Goal: Task Accomplishment & Management: Complete application form

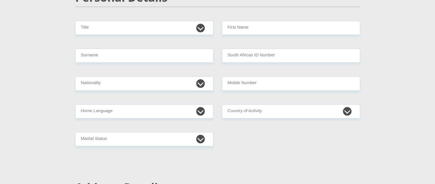
scroll to position [86, 0]
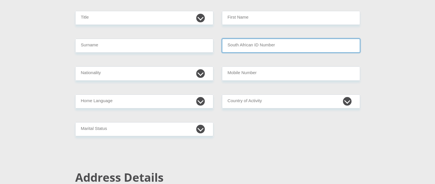
click at [257, 47] on input "South African ID Number" at bounding box center [291, 46] width 138 height 14
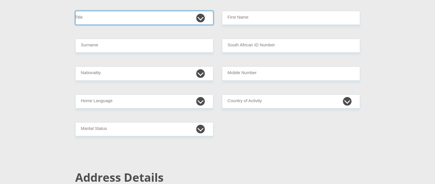
click at [120, 18] on select "Mr Ms Mrs Dr [PERSON_NAME]" at bounding box center [144, 18] width 138 height 14
select select "Ms"
click at [75, 11] on select "Mr Ms Mrs Dr [PERSON_NAME]" at bounding box center [144, 18] width 138 height 14
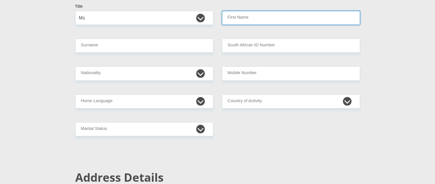
click at [238, 20] on input "First Name" at bounding box center [291, 18] width 138 height 14
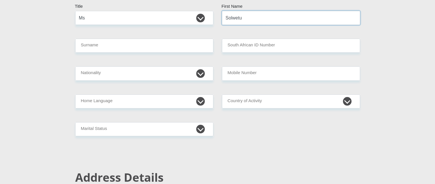
type input "Solwetu"
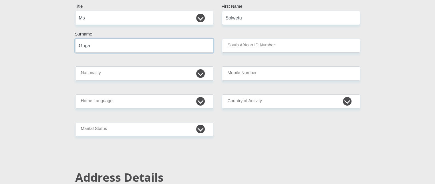
type input "Guga"
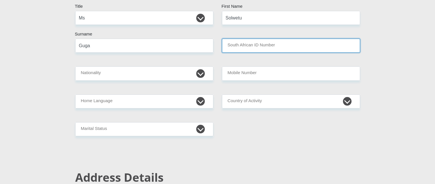
click at [269, 45] on input "South African ID Number" at bounding box center [291, 46] width 138 height 14
type input "9606161623082"
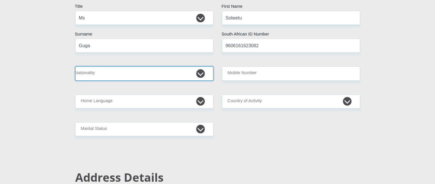
click at [102, 76] on select "[GEOGRAPHIC_DATA] [GEOGRAPHIC_DATA] [GEOGRAPHIC_DATA] [GEOGRAPHIC_DATA] [GEOGRA…" at bounding box center [144, 73] width 138 height 14
select select "ZAF"
click at [75, 66] on select "[GEOGRAPHIC_DATA] [GEOGRAPHIC_DATA] [GEOGRAPHIC_DATA] [GEOGRAPHIC_DATA] [GEOGRA…" at bounding box center [144, 73] width 138 height 14
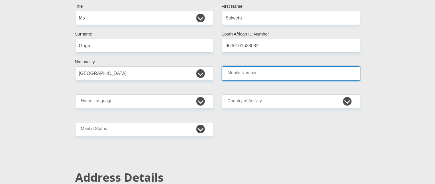
click at [256, 75] on input "Mobile Number" at bounding box center [291, 73] width 138 height 14
type input "0822347938"
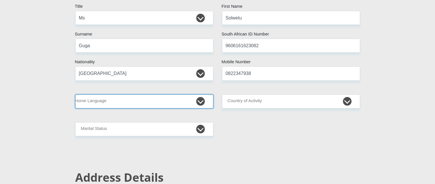
click at [150, 104] on select "Afrikaans English Sepedi South Ndebele Southern Sotho Swati Tsonga Tswana Venda…" at bounding box center [144, 101] width 138 height 14
select select "xho"
click at [75, 94] on select "Afrikaans English Sepedi South Ndebele Southern Sotho Swati Tsonga Tswana Venda…" at bounding box center [144, 101] width 138 height 14
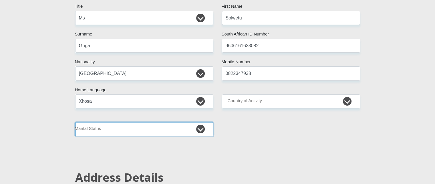
click at [95, 128] on select "Married ANC Single Divorced Widowed Married COP or Customary Law" at bounding box center [144, 129] width 138 height 14
select select "2"
click at [75, 122] on select "Married ANC Single Divorced Widowed Married COP or Customary Law" at bounding box center [144, 129] width 138 height 14
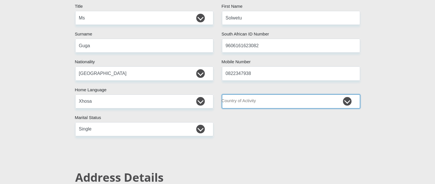
click at [268, 100] on select "[GEOGRAPHIC_DATA] [GEOGRAPHIC_DATA] [GEOGRAPHIC_DATA] [GEOGRAPHIC_DATA] [GEOGRA…" at bounding box center [291, 101] width 138 height 14
select select "ZAF"
click at [222, 94] on select "[GEOGRAPHIC_DATA] [GEOGRAPHIC_DATA] [GEOGRAPHIC_DATA] [GEOGRAPHIC_DATA] [GEOGRA…" at bounding box center [291, 101] width 138 height 14
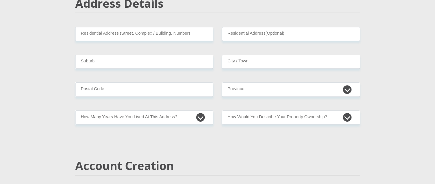
scroll to position [229, 0]
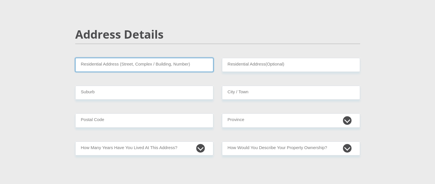
click at [126, 62] on input "Residential Address (Street, Complex / Building, Number)" at bounding box center [144, 65] width 138 height 14
click at [121, 70] on input "Residential Address (Street, Complex / Building, Number)" at bounding box center [144, 65] width 138 height 14
type input "[STREET_ADDRESS]"
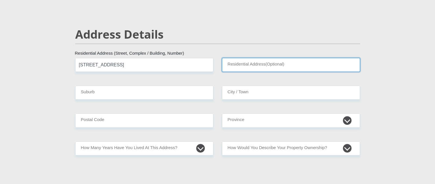
type input "BEHLAR 8"
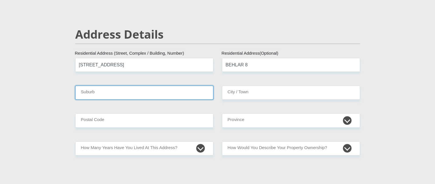
type input "[GEOGRAPHIC_DATA]"
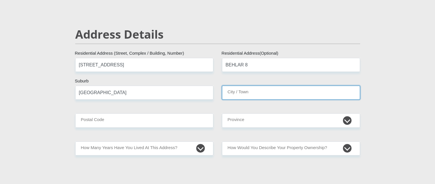
type input "[GEOGRAPHIC_DATA]"
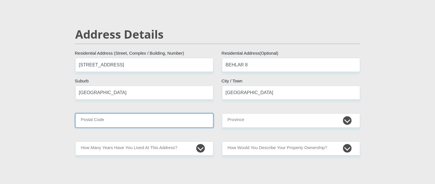
type input "7439"
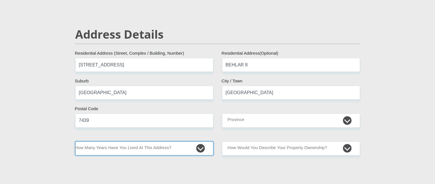
click at [146, 142] on select "less than 1 year 1-3 years 3-5 years 5+ years" at bounding box center [144, 148] width 138 height 14
select select "2"
click at [75, 141] on select "less than 1 year 1-3 years 3-5 years 5+ years" at bounding box center [144, 148] width 138 height 14
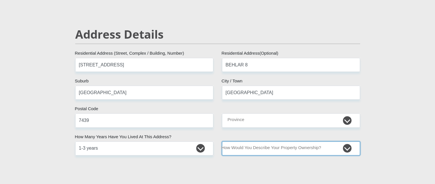
click at [279, 148] on select "Owned Rented Family Owned Company Dwelling" at bounding box center [291, 148] width 138 height 14
select select "Rented"
click at [222, 141] on select "Owned Rented Family Owned Company Dwelling" at bounding box center [291, 148] width 138 height 14
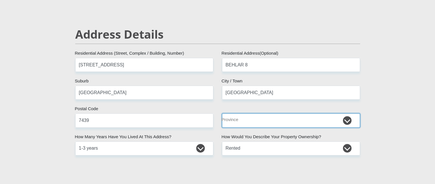
click at [282, 124] on select "Eastern Cape Free State [GEOGRAPHIC_DATA] [GEOGRAPHIC_DATA][DATE] [GEOGRAPHIC_D…" at bounding box center [291, 120] width 138 height 14
select select "Western Cape"
click at [222, 113] on select "Eastern Cape Free State [GEOGRAPHIC_DATA] [GEOGRAPHIC_DATA][DATE] [GEOGRAPHIC_D…" at bounding box center [291, 120] width 138 height 14
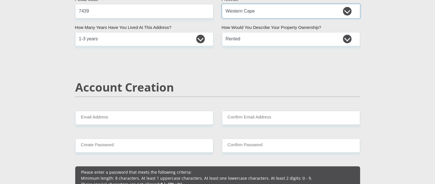
scroll to position [372, 0]
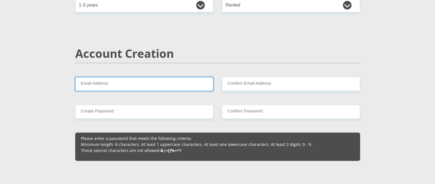
click at [127, 86] on input "Email Address" at bounding box center [144, 84] width 138 height 14
type input "[EMAIL_ADDRESS][DOMAIN_NAME]"
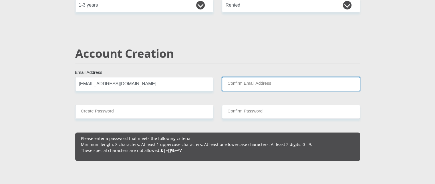
type input "[EMAIL_ADDRESS][DOMAIN_NAME]"
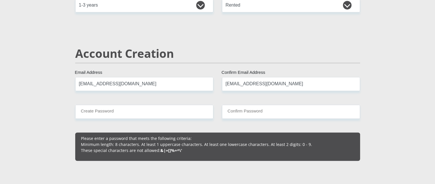
type input "0822347938"
type input "S"
type input "GUGA"
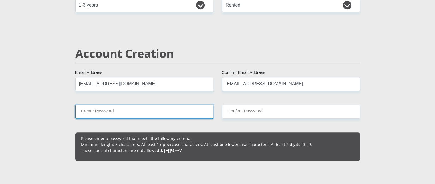
click at [162, 117] on input "Create Password" at bounding box center [144, 112] width 138 height 14
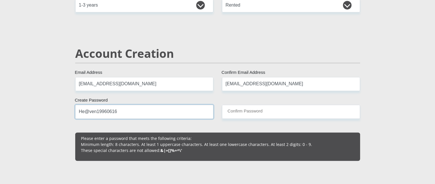
type input "He@ven19960616"
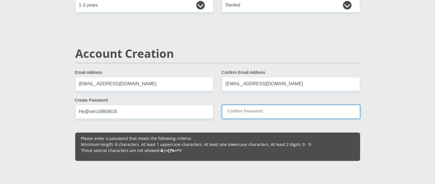
click at [240, 113] on input "Confirm Password" at bounding box center [291, 112] width 138 height 14
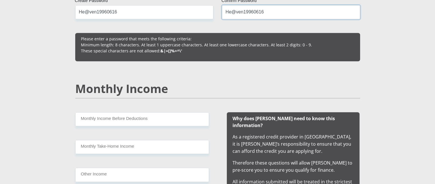
scroll to position [486, 0]
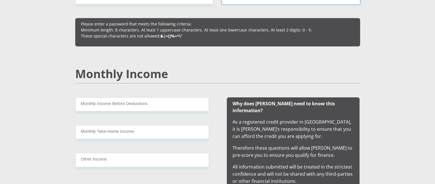
type input "He@ven19960616"
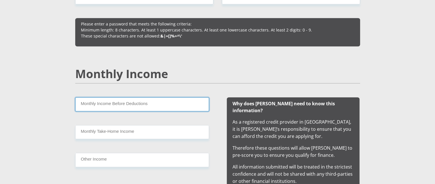
click at [152, 106] on input "Monthly Income Before Deductions" at bounding box center [142, 104] width 134 height 14
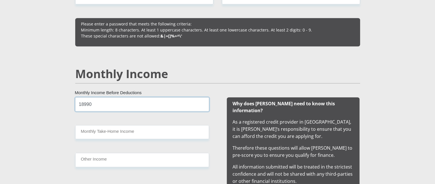
type input "18990"
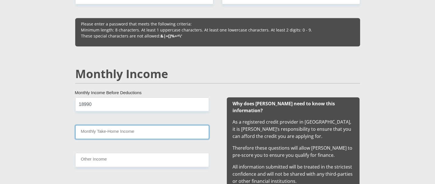
click at [95, 128] on input "Monthly Take-Home Income" at bounding box center [142, 132] width 134 height 14
click at [89, 132] on input "153563" at bounding box center [142, 132] width 134 height 14
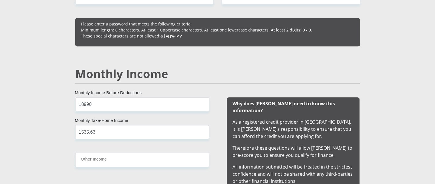
click at [104, 151] on div "18990 Monthly Income Before Deductions 1535.63 Monthly Take-Home Income Other I…" at bounding box center [142, 142] width 151 height 90
click at [88, 133] on input "1535.63" at bounding box center [142, 132] width 134 height 14
click at [92, 133] on input "1535.63" at bounding box center [142, 132] width 134 height 14
drag, startPoint x: 96, startPoint y: 132, endPoint x: 67, endPoint y: 135, distance: 29.1
click at [74, 133] on div "1535.63 Monthly Take-Home Income" at bounding box center [142, 132] width 142 height 14
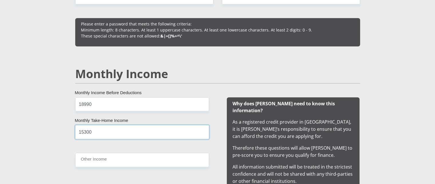
type input "15300"
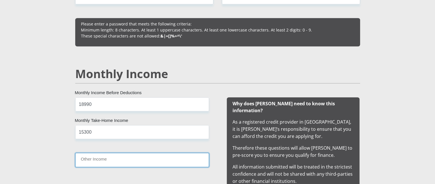
click at [114, 161] on input "Other Income" at bounding box center [142, 160] width 134 height 14
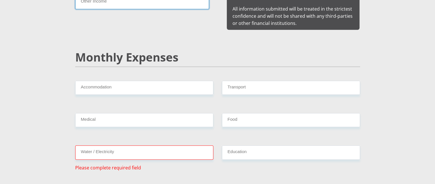
scroll to position [658, 0]
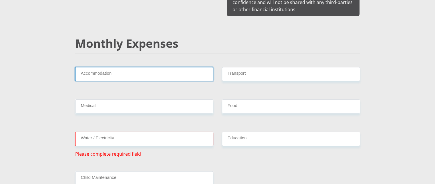
click at [144, 67] on input "Accommodation" at bounding box center [144, 74] width 138 height 14
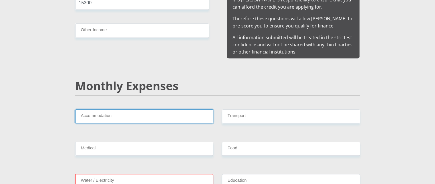
scroll to position [629, 0]
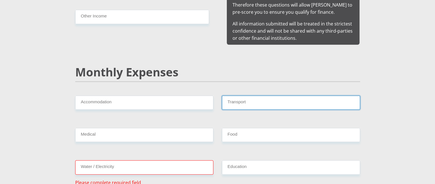
click at [264, 96] on input "Transport" at bounding box center [291, 103] width 138 height 14
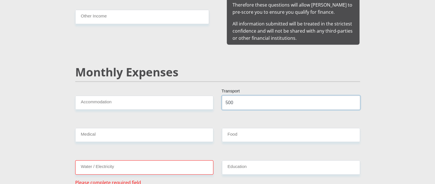
type input "500"
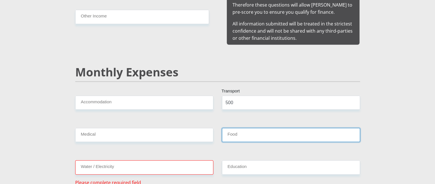
click at [254, 129] on input "Food" at bounding box center [291, 135] width 138 height 14
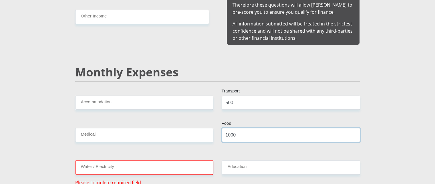
type input "1000"
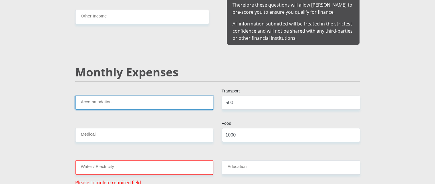
click at [138, 96] on input "Accommodation" at bounding box center [144, 103] width 138 height 14
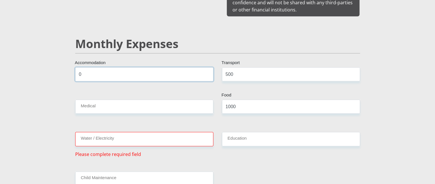
scroll to position [658, 0]
type input "0"
click at [122, 132] on input "Water / Electricity" at bounding box center [144, 139] width 138 height 14
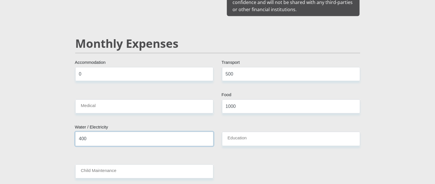
type input "400"
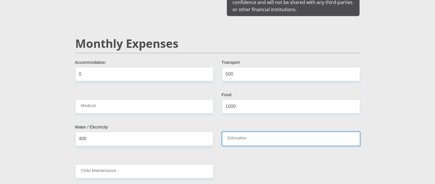
click at [239, 132] on input "Education" at bounding box center [291, 139] width 138 height 14
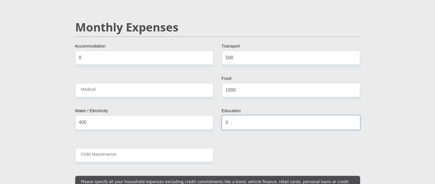
scroll to position [687, 0]
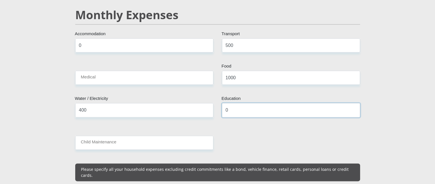
type input "0"
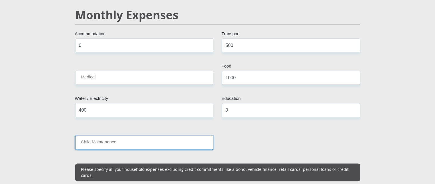
click at [111, 136] on input "Child Maintenance" at bounding box center [144, 143] width 138 height 14
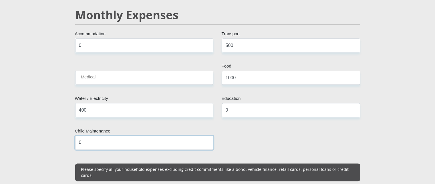
type input "0"
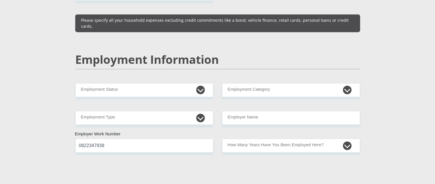
scroll to position [858, 0]
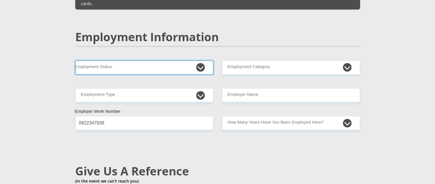
click at [132, 60] on select "Permanent/Full-time Part-time/Casual [DEMOGRAPHIC_DATA] Worker Self-Employed Ho…" at bounding box center [144, 67] width 138 height 14
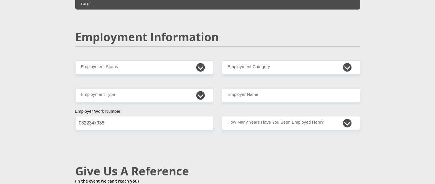
click at [57, 60] on div "Personal Details Mr Ms Mrs Dr [PERSON_NAME] Title Solwetu First Name Guga Surna…" at bounding box center [218, 58] width 326 height 1728
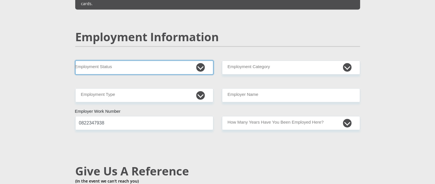
drag, startPoint x: 174, startPoint y: 51, endPoint x: 154, endPoint y: 56, distance: 20.1
click at [173, 60] on select "Permanent/Full-time Part-time/Casual [DEMOGRAPHIC_DATA] Worker Self-Employed Ho…" at bounding box center [144, 67] width 138 height 14
select select "1"
click at [75, 60] on select "Permanent/Full-time Part-time/Casual [DEMOGRAPHIC_DATA] Worker Self-Employed Ho…" at bounding box center [144, 67] width 138 height 14
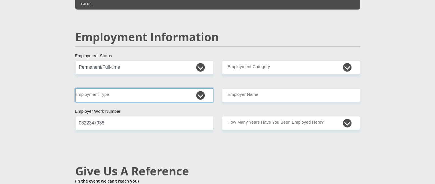
click at [132, 88] on select "College/Lecturer Craft Seller Creative Driver Executive Farmer Forces - Non Com…" at bounding box center [144, 95] width 138 height 14
click at [109, 88] on select "College/Lecturer Craft Seller Creative Driver Executive Farmer Forces - Non Com…" at bounding box center [144, 95] width 138 height 14
click at [110, 88] on select "College/Lecturer Craft Seller Creative Driver Executive Farmer Forces - Non Com…" at bounding box center [144, 95] width 138 height 14
click at [106, 88] on select "College/Lecturer Craft Seller Creative Driver Executive Farmer Forces - Non Com…" at bounding box center [144, 95] width 138 height 14
click at [105, 88] on select "College/Lecturer Craft Seller Creative Driver Executive Farmer Forces - Non Com…" at bounding box center [144, 95] width 138 height 14
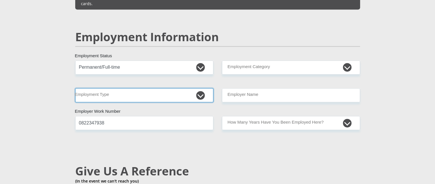
select select "Office Staff/Clerk"
click at [75, 88] on select "College/Lecturer Craft Seller Creative Driver Executive Farmer Forces - Non Com…" at bounding box center [144, 95] width 138 height 14
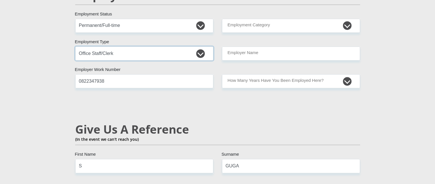
scroll to position [887, 0]
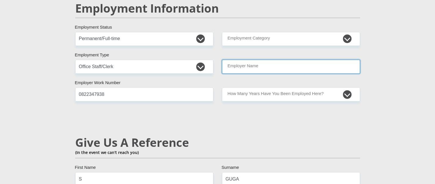
click at [262, 60] on input "Employer Name" at bounding box center [291, 67] width 138 height 14
click at [253, 60] on input "PamGoldingProperties" at bounding box center [291, 67] width 138 height 14
drag, startPoint x: 249, startPoint y: 54, endPoint x: 243, endPoint y: 60, distance: 9.1
click at [243, 60] on input "PamGoldingProperties" at bounding box center [291, 67] width 138 height 14
click at [233, 60] on input "PamGoldingProperties" at bounding box center [291, 67] width 138 height 14
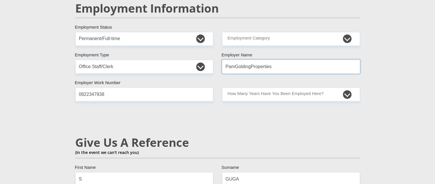
click at [251, 60] on input "PamGoldingProperties" at bounding box center [291, 67] width 138 height 14
click at [232, 60] on input "PamGoldingProperties" at bounding box center [291, 67] width 138 height 14
click at [233, 60] on input "PamGoldingProperties" at bounding box center [291, 67] width 138 height 14
type input "PamGoldingProperties"
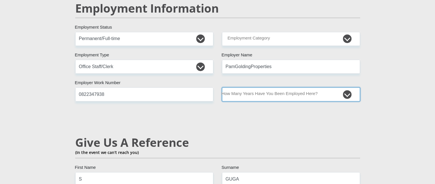
click at [245, 87] on select "less than 1 year 1-3 years 3-5 years 5+ years" at bounding box center [291, 94] width 138 height 14
select select "6"
click at [222, 87] on select "less than 1 year 1-3 years 3-5 years 5+ years" at bounding box center [291, 94] width 138 height 14
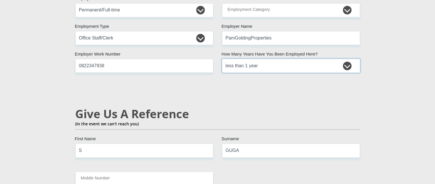
scroll to position [944, 0]
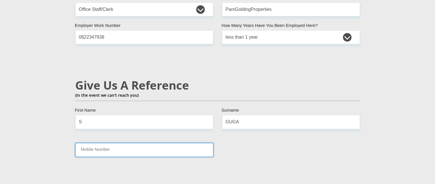
click at [127, 143] on input "Mobile Number" at bounding box center [144, 150] width 138 height 14
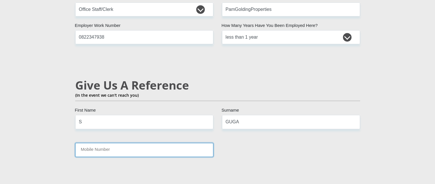
click at [92, 143] on input "Mobile Number" at bounding box center [144, 150] width 138 height 14
type input "0711746650"
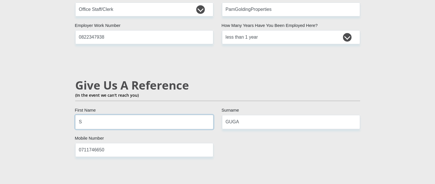
drag, startPoint x: 89, startPoint y: 102, endPoint x: 56, endPoint y: 109, distance: 33.8
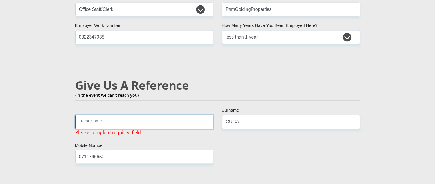
type input "g"
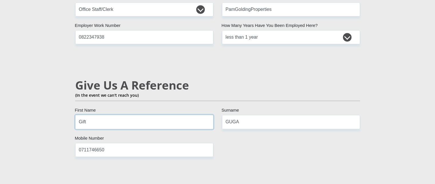
type input "Gift"
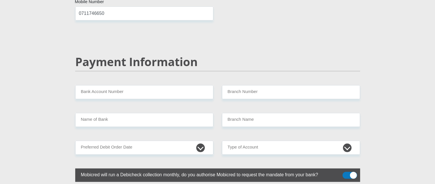
scroll to position [1087, 0]
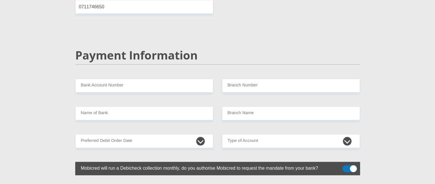
type input "Fakude"
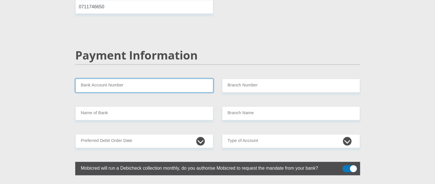
click at [118, 78] on input "Bank Account Number" at bounding box center [144, 85] width 138 height 14
type input "C"
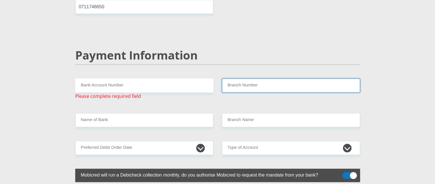
click at [246, 78] on input "Branch Number" at bounding box center [291, 85] width 138 height 14
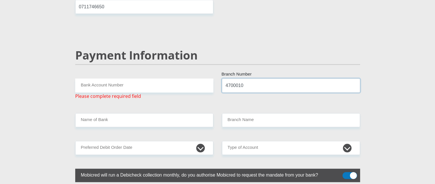
type input "4700010"
click at [110, 78] on input "Bank Account Number" at bounding box center [144, 85] width 138 height 14
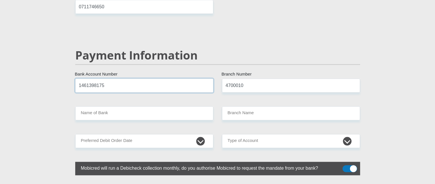
type input "1461398175"
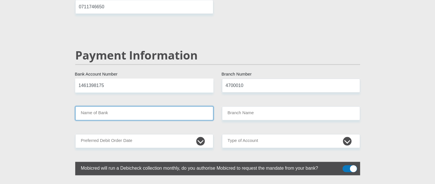
click at [121, 106] on input "Name of Bank" at bounding box center [144, 113] width 138 height 14
click at [113, 106] on input "Name of Bank" at bounding box center [144, 113] width 138 height 14
click at [117, 106] on input "Name of Bank" at bounding box center [144, 113] width 138 height 14
click at [129, 106] on input "Name of Bank" at bounding box center [144, 113] width 138 height 14
drag, startPoint x: 130, startPoint y: 100, endPoint x: 145, endPoint y: 100, distance: 15.4
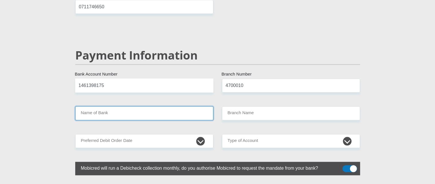
click at [135, 106] on input "Name of Bank" at bounding box center [144, 113] width 138 height 14
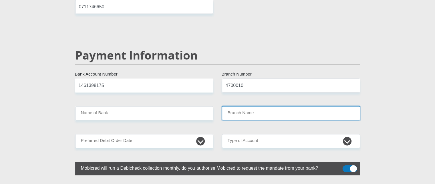
click at [245, 106] on input "Branch Name" at bounding box center [291, 113] width 138 height 14
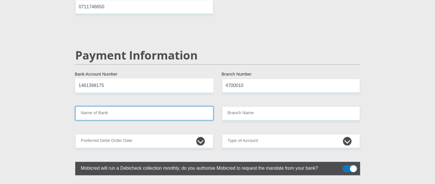
click at [126, 106] on input "Name of Bank" at bounding box center [144, 113] width 138 height 14
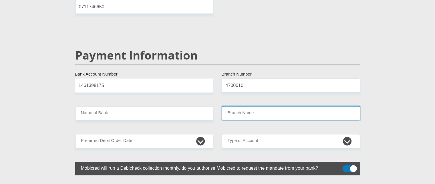
click at [235, 106] on input "Branch Name" at bounding box center [291, 113] width 138 height 14
click at [243, 106] on input "Branch Name" at bounding box center [291, 113] width 138 height 14
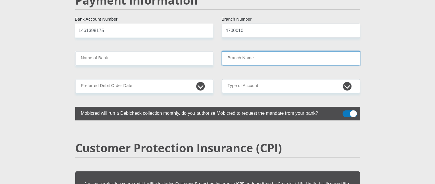
scroll to position [1105, 0]
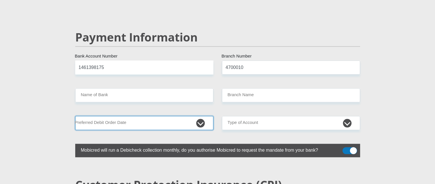
click at [204, 116] on select "1st 2nd 3rd 4th 5th 7th 18th 19th 20th 21st 22nd 23rd 24th 25th 26th 27th 28th …" at bounding box center [144, 123] width 138 height 14
select select "25"
click at [75, 116] on select "1st 2nd 3rd 4th 5th 7th 18th 19th 20th 21st 22nd 23rd 24th 25th 26th 27th 28th …" at bounding box center [144, 123] width 138 height 14
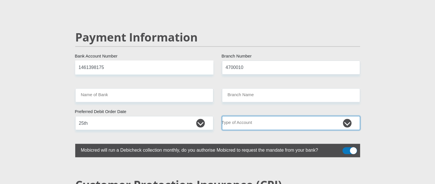
drag, startPoint x: 242, startPoint y: 103, endPoint x: 245, endPoint y: 103, distance: 3.1
click at [243, 116] on select "Cheque Savings" at bounding box center [291, 123] width 138 height 14
select select "SAV"
click at [222, 116] on select "Cheque Savings" at bounding box center [291, 123] width 138 height 14
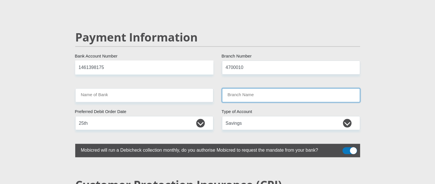
click at [244, 88] on input "Branch Name" at bounding box center [291, 95] width 138 height 14
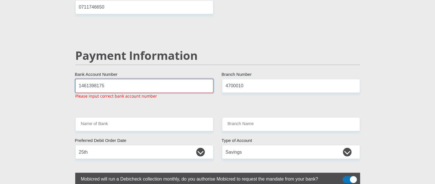
click at [114, 79] on input "1461398175" at bounding box center [144, 86] width 138 height 14
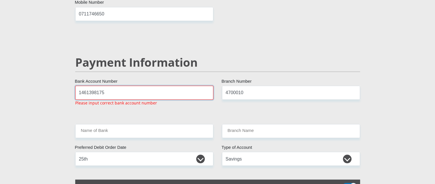
scroll to position [1080, 0]
click at [80, 86] on input "1461398175" at bounding box center [144, 93] width 138 height 14
click at [127, 86] on input "146139817" at bounding box center [144, 93] width 138 height 14
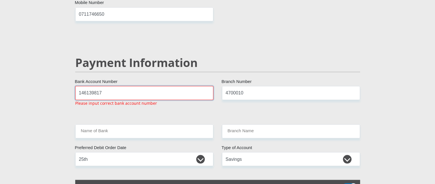
click at [129, 86] on input "146139817" at bounding box center [144, 93] width 138 height 14
type input "1461398175"
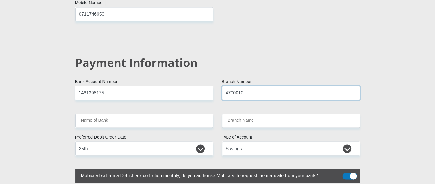
drag, startPoint x: 251, startPoint y: 82, endPoint x: 212, endPoint y: 78, distance: 39.7
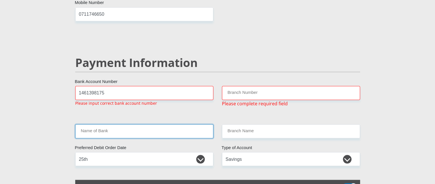
drag, startPoint x: 108, startPoint y: 123, endPoint x: 117, endPoint y: 110, distance: 15.6
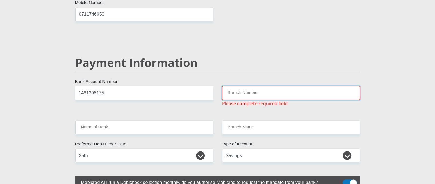
click at [263, 86] on input "Branch Number" at bounding box center [291, 93] width 138 height 14
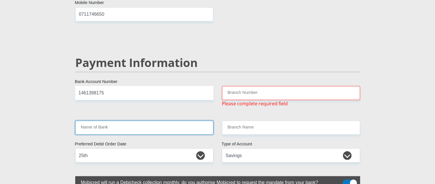
click at [193, 120] on input "Name of Bank" at bounding box center [144, 127] width 138 height 14
click at [159, 120] on input "Name of Bank" at bounding box center [144, 127] width 138 height 14
click at [139, 120] on input "Name of Bank" at bounding box center [144, 127] width 138 height 14
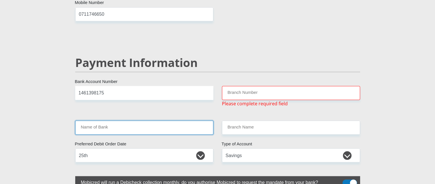
click at [139, 120] on input "Name of Bank" at bounding box center [144, 127] width 138 height 14
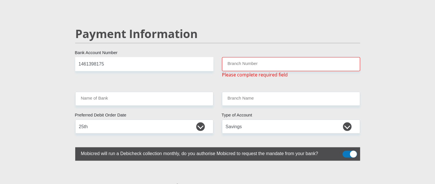
click at [351, 151] on span at bounding box center [349, 154] width 15 height 7
click at [346, 152] on input "checkbox" at bounding box center [346, 152] width 0 height 0
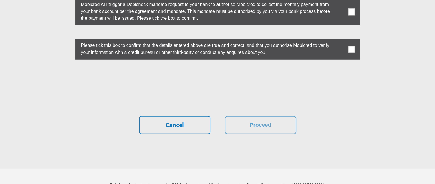
scroll to position [1643, 0]
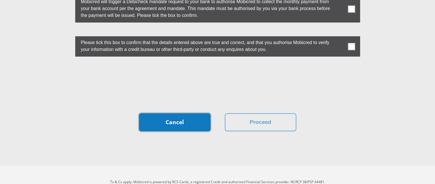
click at [185, 113] on link "Cancel" at bounding box center [175, 122] width 72 height 18
